Goal: Task Accomplishment & Management: Manage account settings

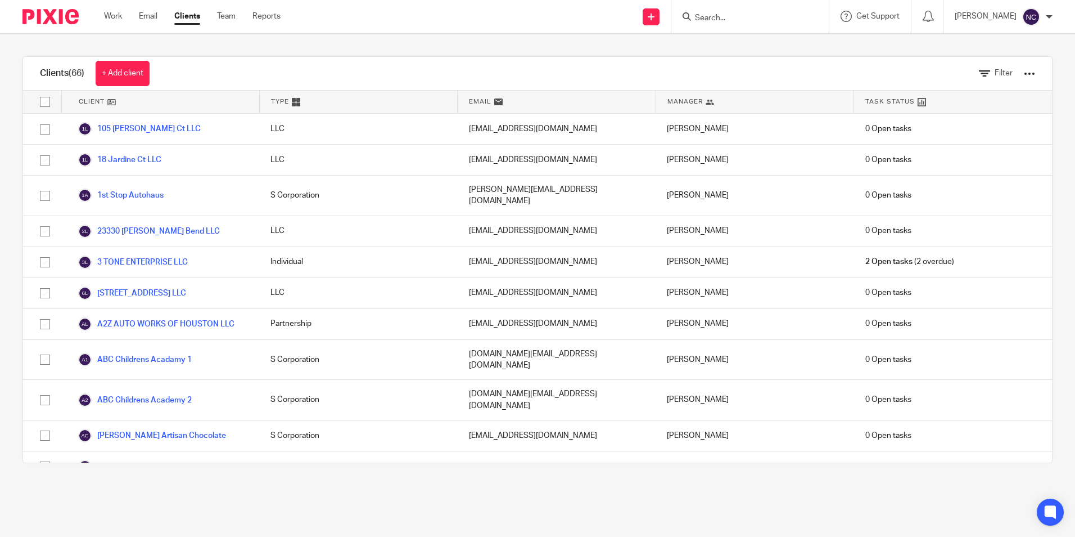
click at [718, 16] on input "Search" at bounding box center [744, 18] width 101 height 10
type input "Kaizen"
click at [778, 55] on link at bounding box center [812, 48] width 241 height 26
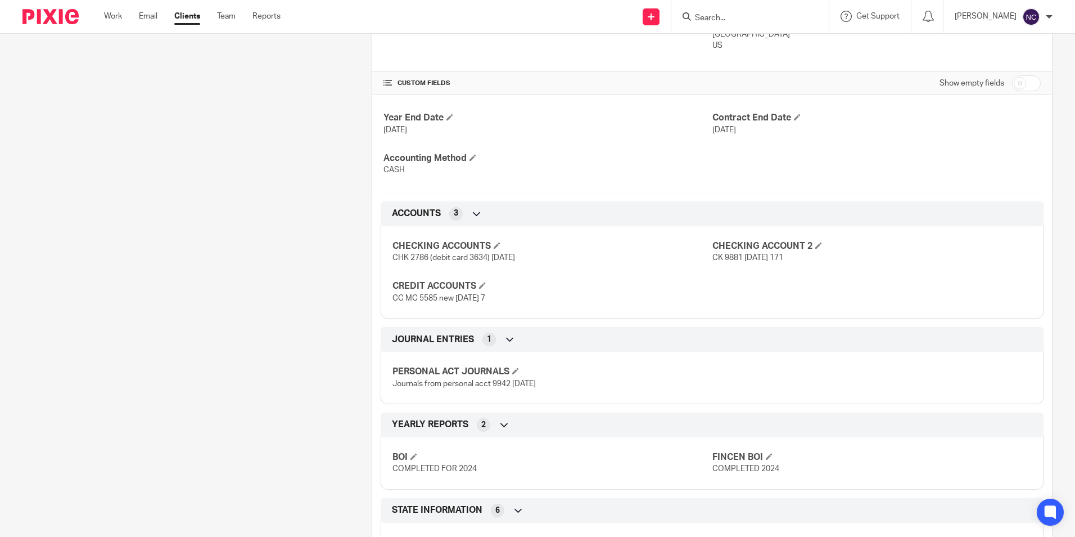
scroll to position [488, 0]
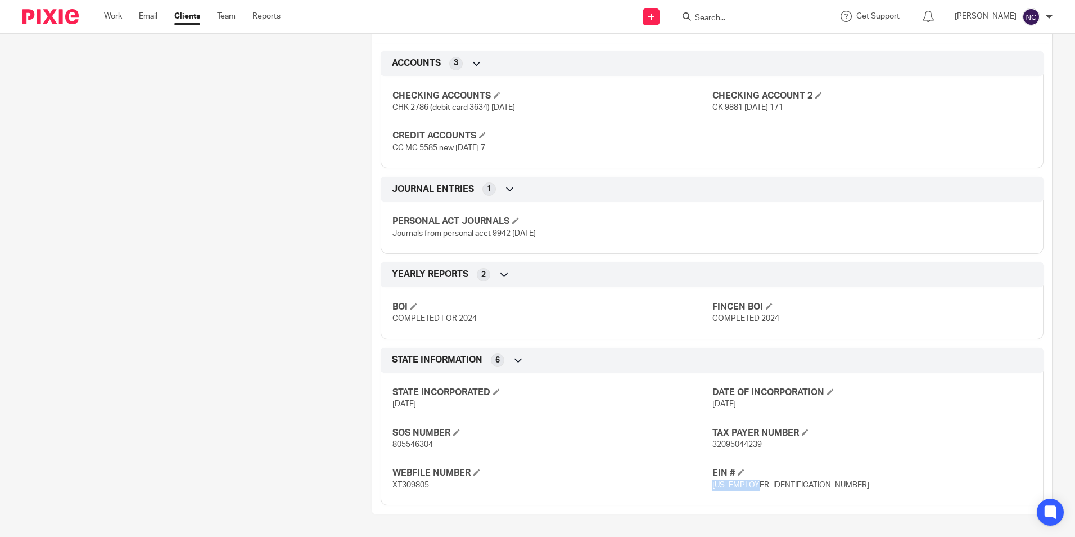
drag, startPoint x: 709, startPoint y: 484, endPoint x: 756, endPoint y: 486, distance: 47.9
click at [756, 486] on p "99-3161537" at bounding box center [872, 484] width 319 height 11
copy span "99-3161537"
click at [751, 19] on input "Search" at bounding box center [744, 18] width 101 height 10
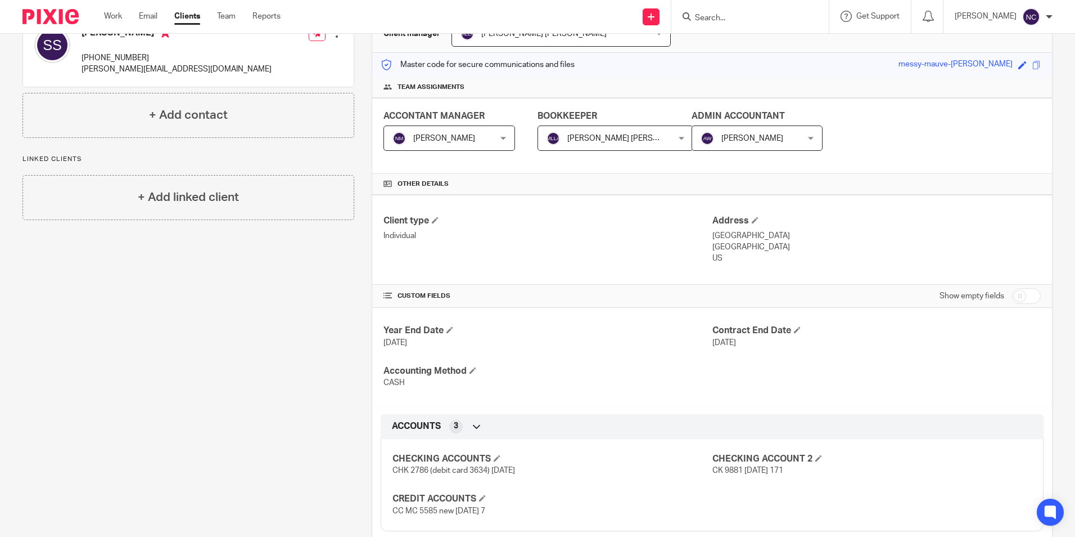
scroll to position [0, 0]
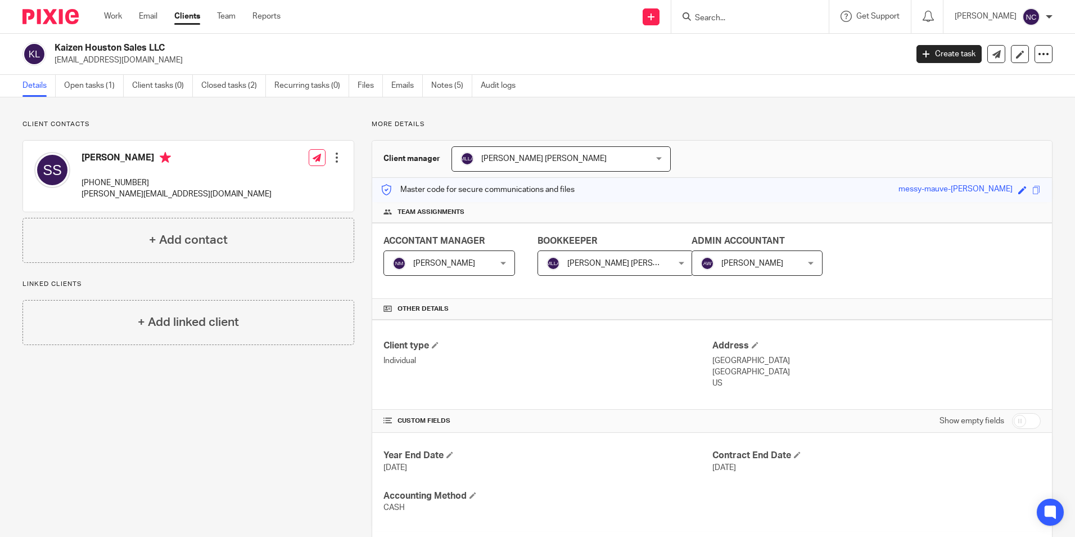
click at [764, 13] on input "Search" at bounding box center [744, 18] width 101 height 10
type input "AVS"
click at [754, 46] on link at bounding box center [777, 48] width 170 height 26
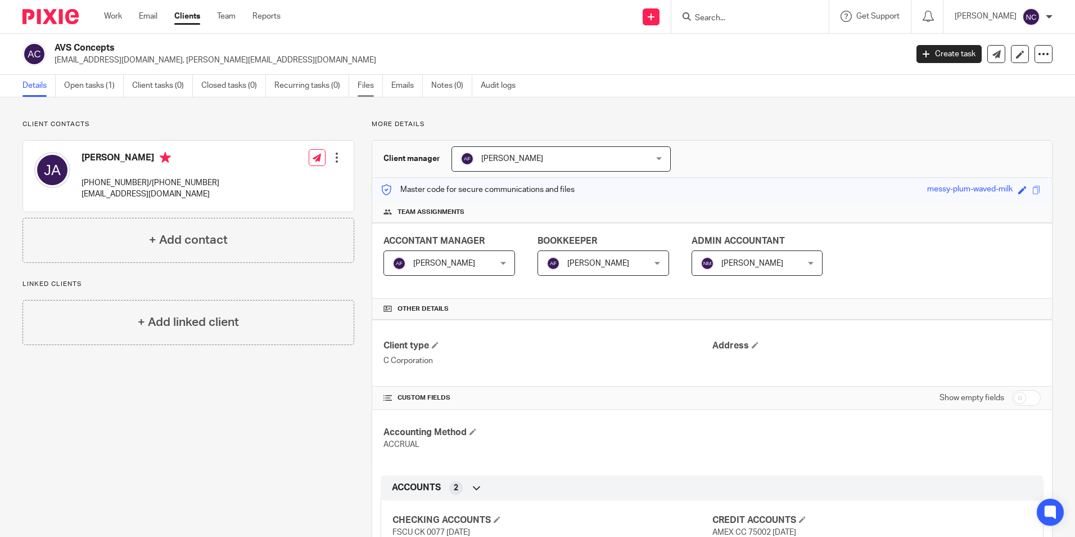
click at [376, 89] on link "Files" at bounding box center [370, 86] width 25 height 22
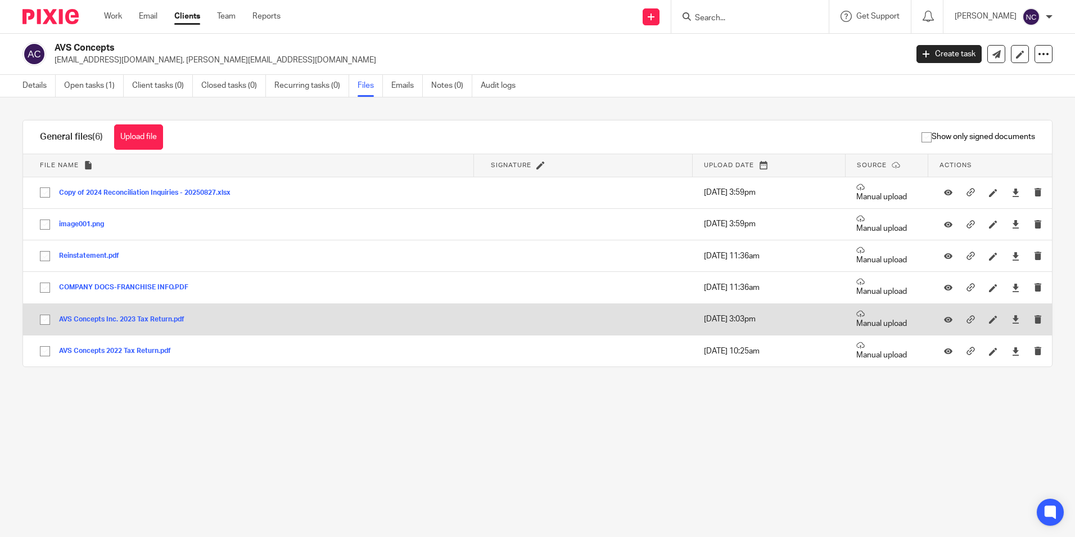
click at [161, 318] on button "AVS Concepts Inc. 2023 Tax Return.pdf" at bounding box center [126, 320] width 134 height 8
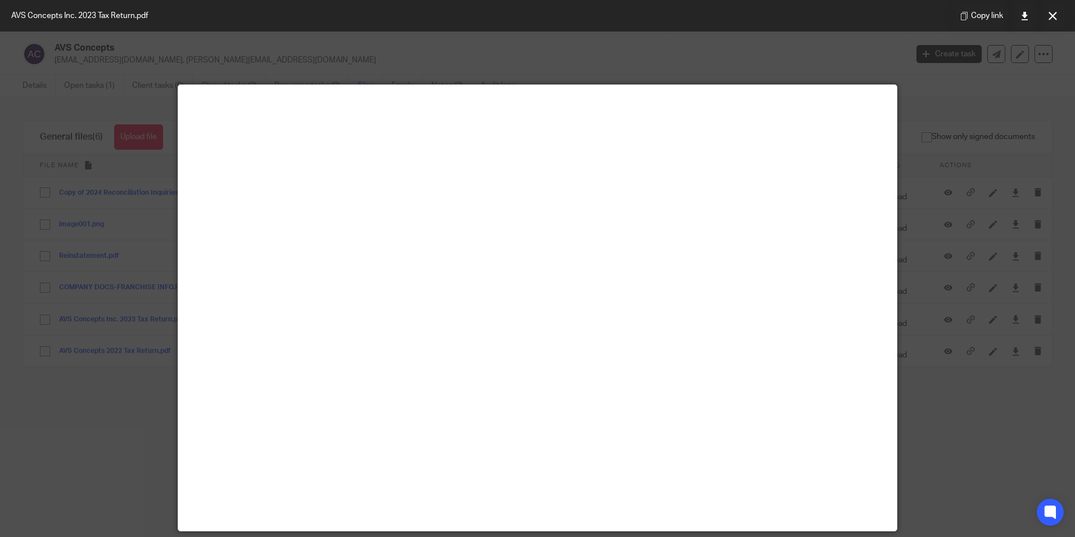
scroll to position [79, 0]
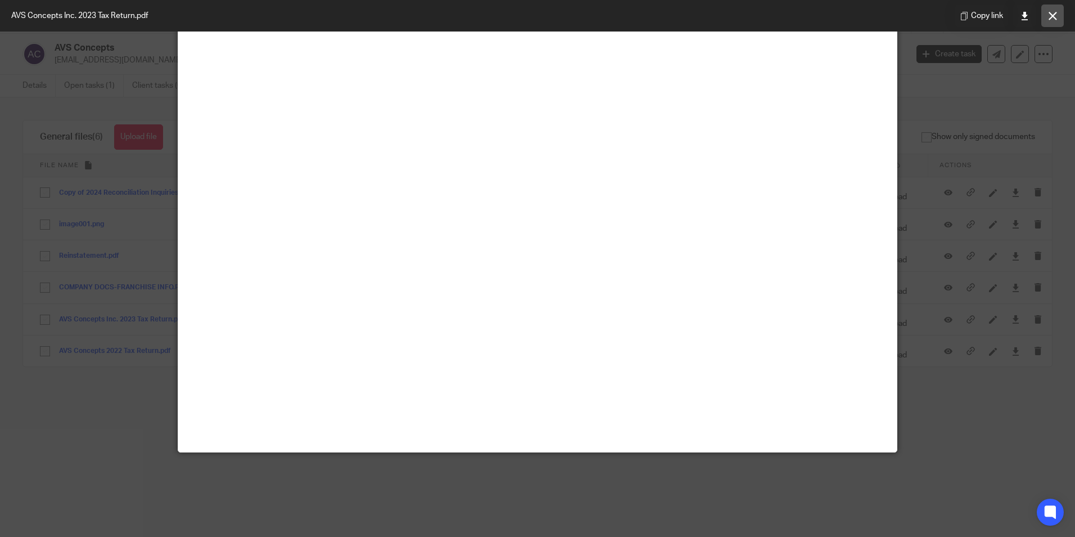
click at [1051, 17] on icon at bounding box center [1053, 16] width 8 height 8
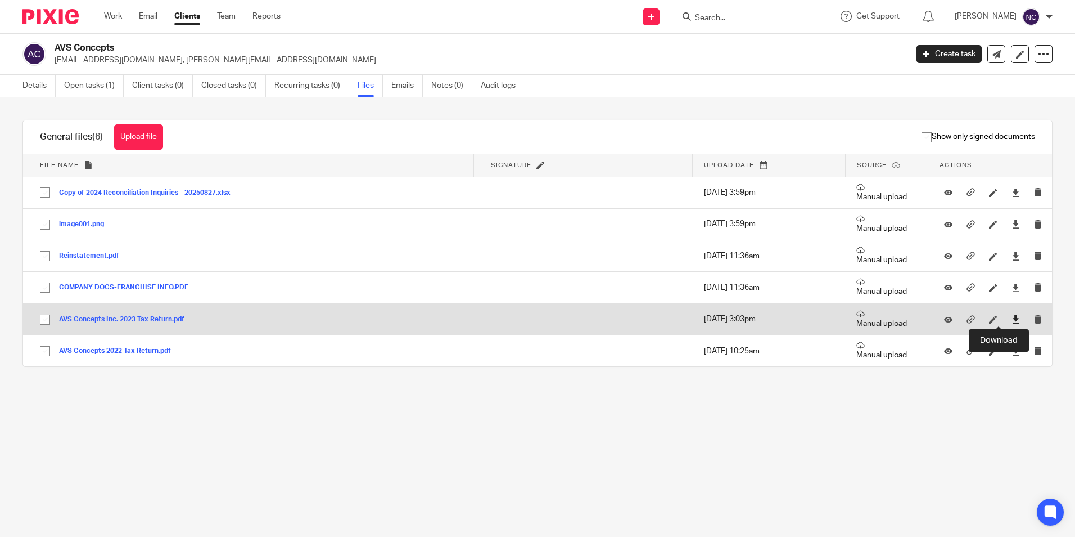
click at [1012, 318] on icon at bounding box center [1016, 319] width 8 height 8
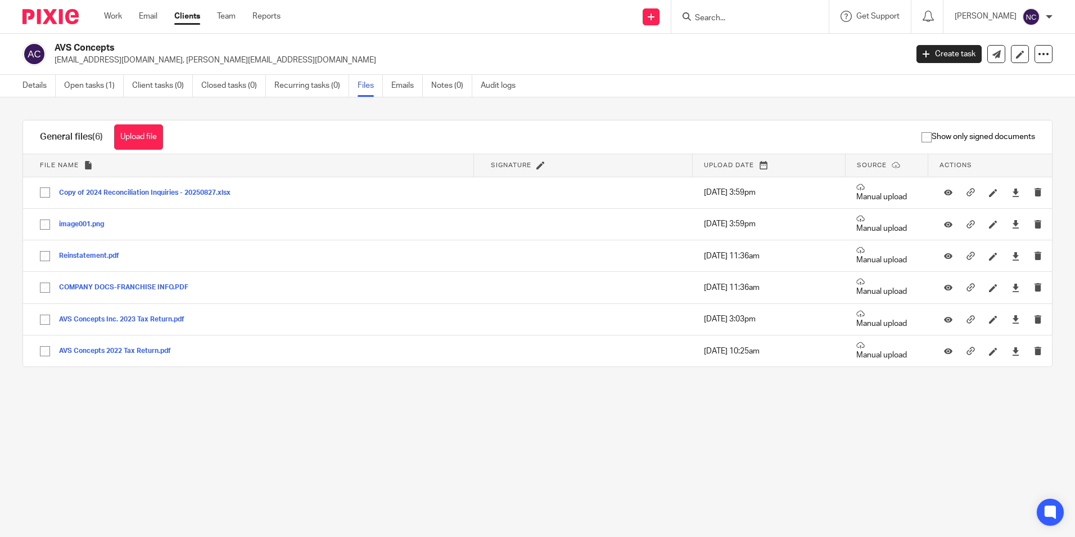
click at [746, 25] on div at bounding box center [749, 16] width 157 height 33
click at [747, 14] on input "Search" at bounding box center [744, 18] width 101 height 10
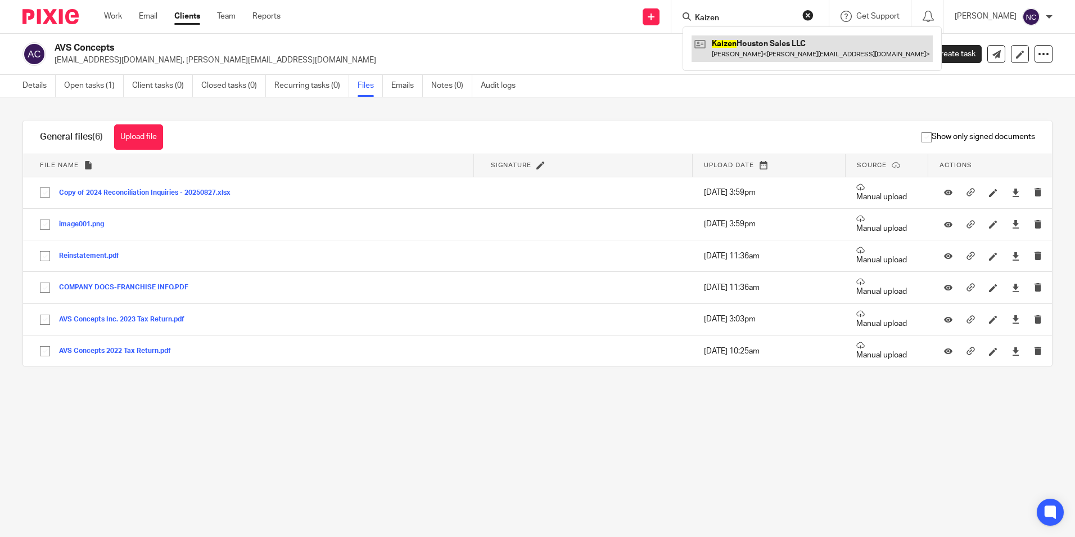
type input "Kaizen"
click at [751, 48] on link at bounding box center [812, 48] width 241 height 26
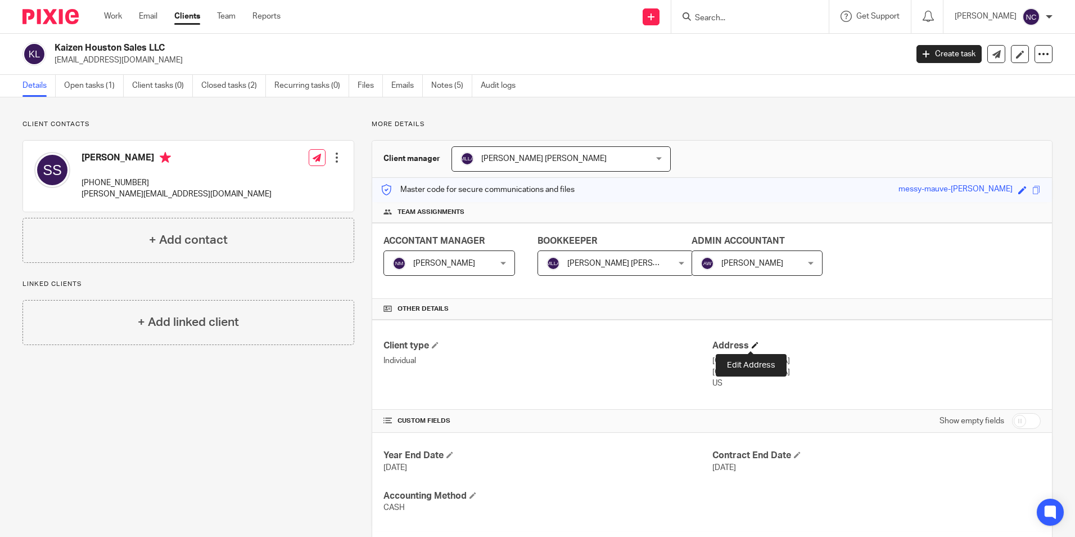
click at [752, 343] on span at bounding box center [755, 344] width 7 height 7
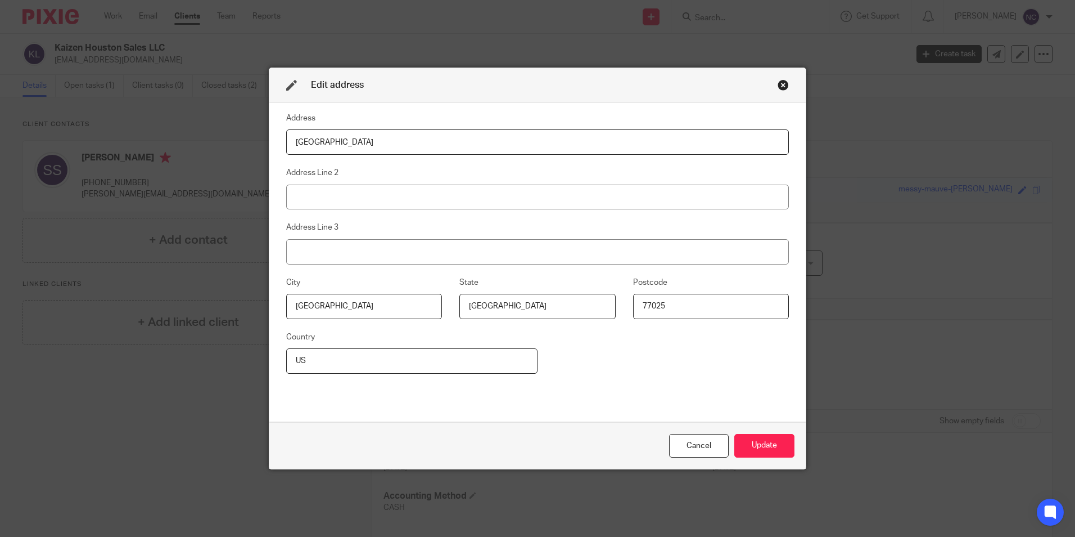
click at [550, 143] on input "9227 Fordshire Dr" at bounding box center [537, 141] width 503 height 25
paste input "5835 Duxbury St"
type input "5835 Duxbury St"
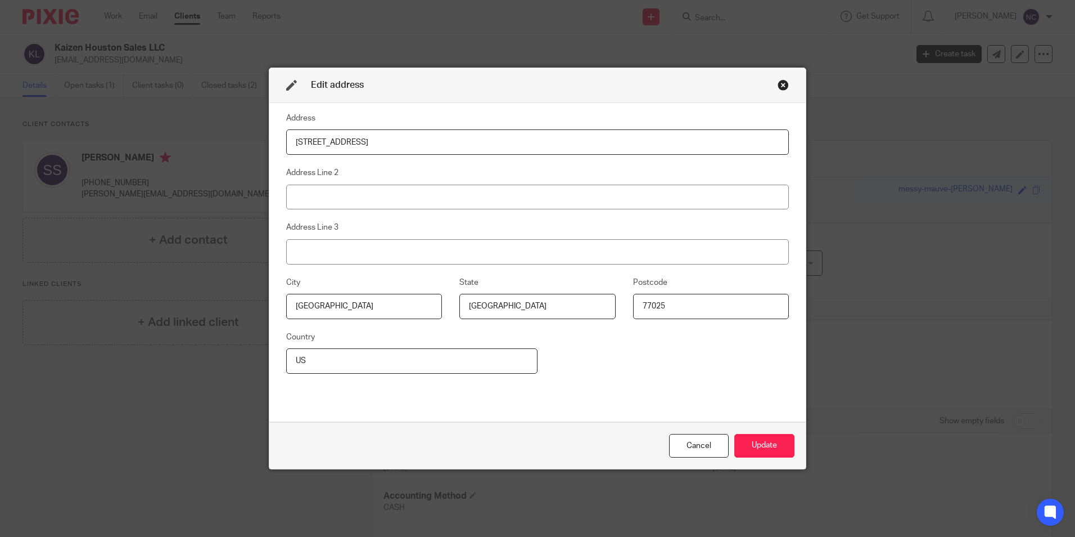
click at [591, 358] on div "Address 5835 Duxbury St Address Line 2 Address Line 3 City Houston State TX Pos…" at bounding box center [537, 261] width 503 height 301
click at [655, 307] on input "77025" at bounding box center [711, 306] width 156 height 25
type input "77035"
click at [629, 354] on div "Address 5835 Duxbury St Address Line 2 Address Line 3 City Houston State TX Pos…" at bounding box center [537, 261] width 503 height 301
click at [766, 438] on button "Update" at bounding box center [764, 446] width 60 height 24
